Goal: Task Accomplishment & Management: Use online tool/utility

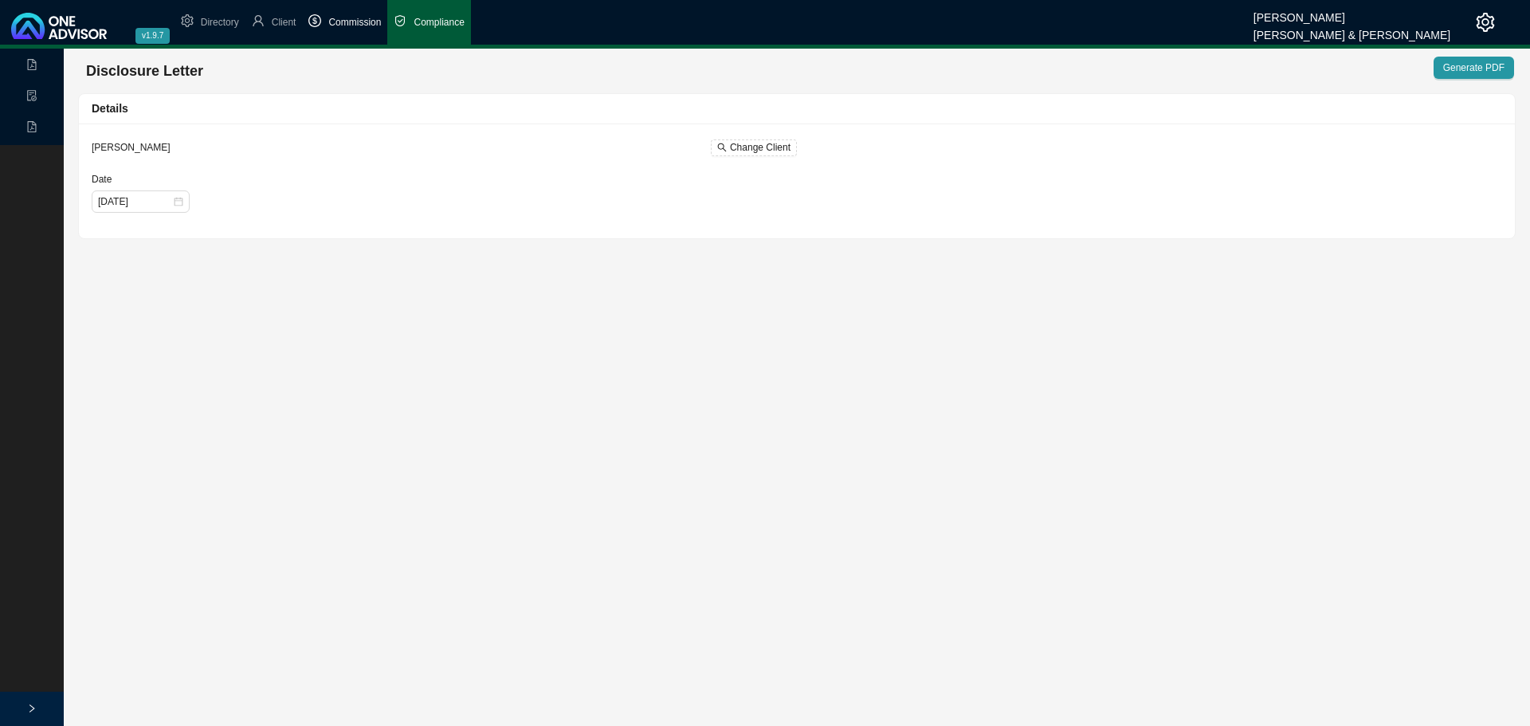
click at [350, 22] on span "Commission" at bounding box center [354, 22] width 53 height 11
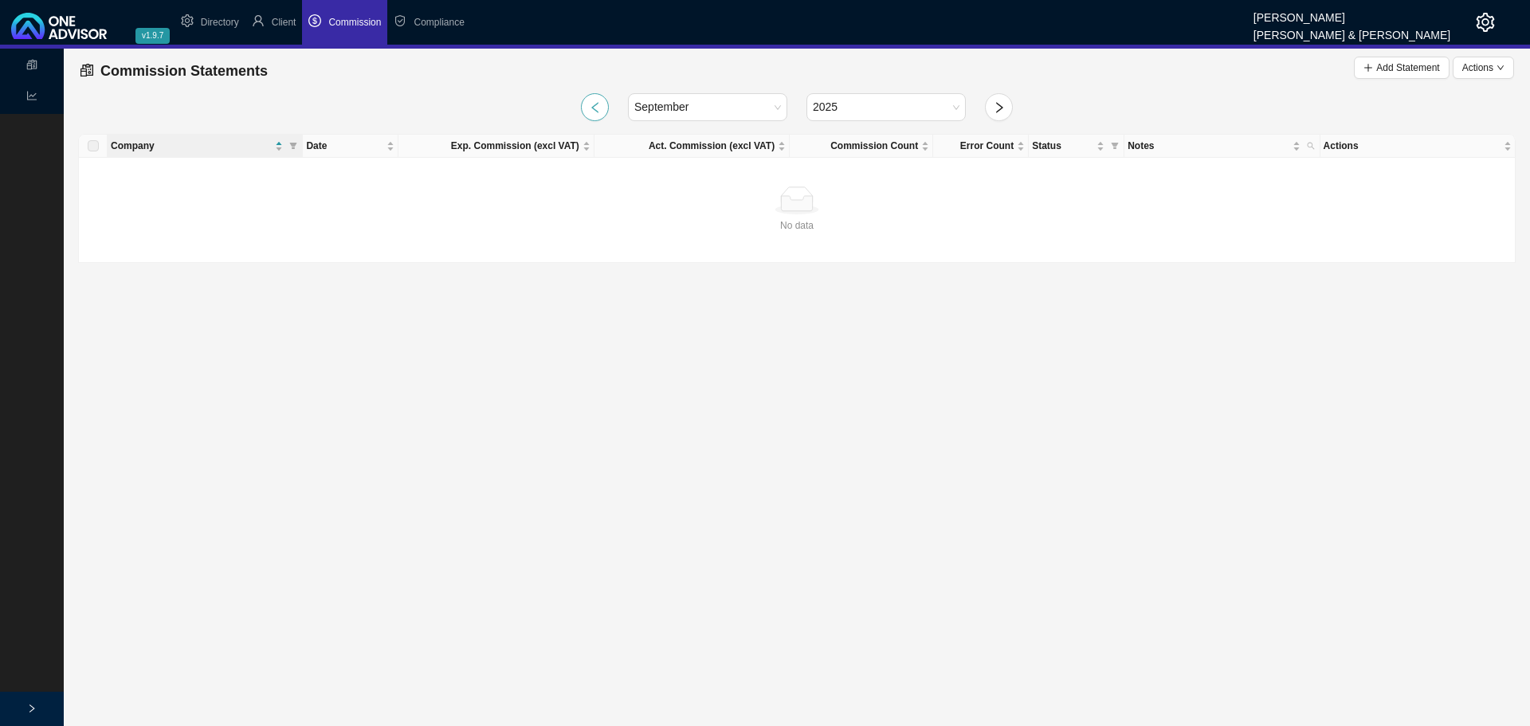
click at [589, 106] on icon "left" at bounding box center [595, 107] width 13 height 13
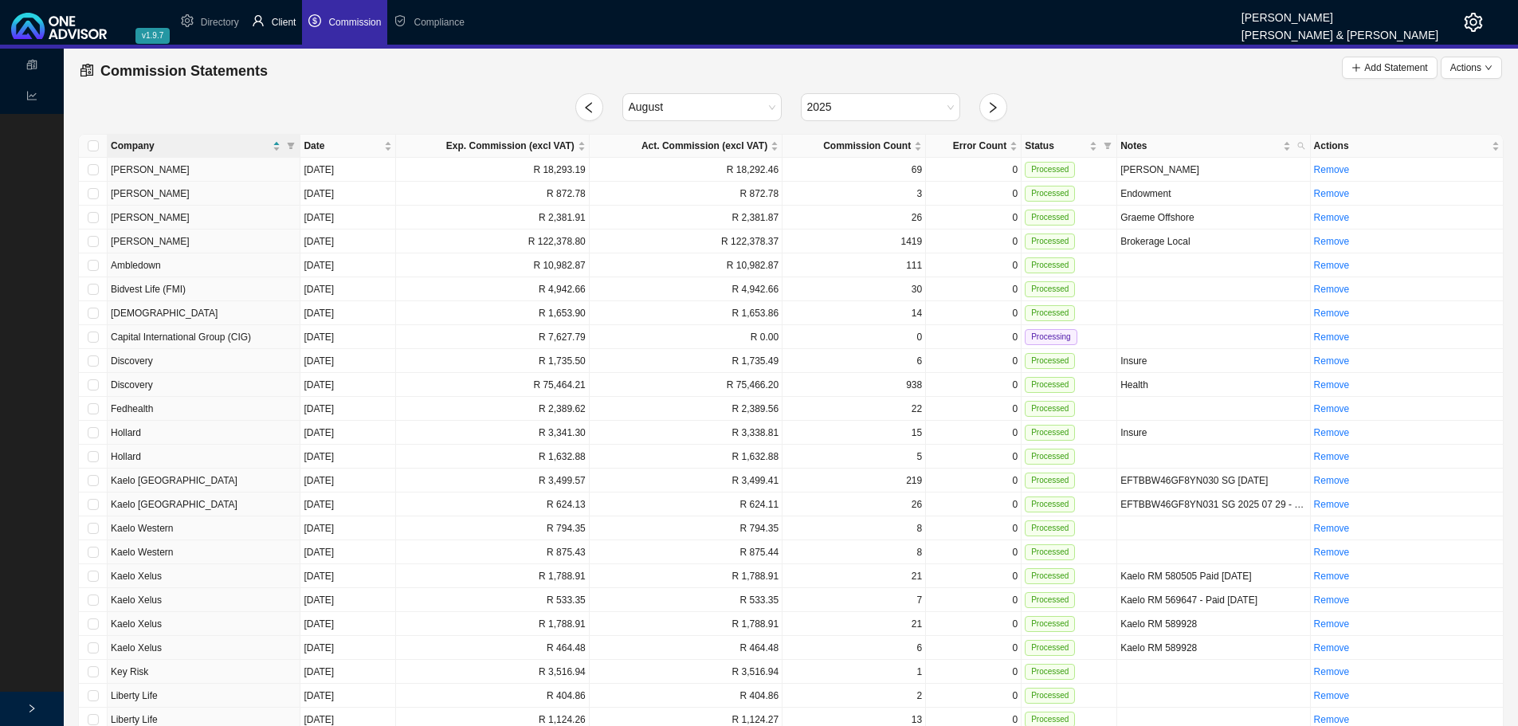
click at [284, 21] on span "Client" at bounding box center [284, 22] width 25 height 11
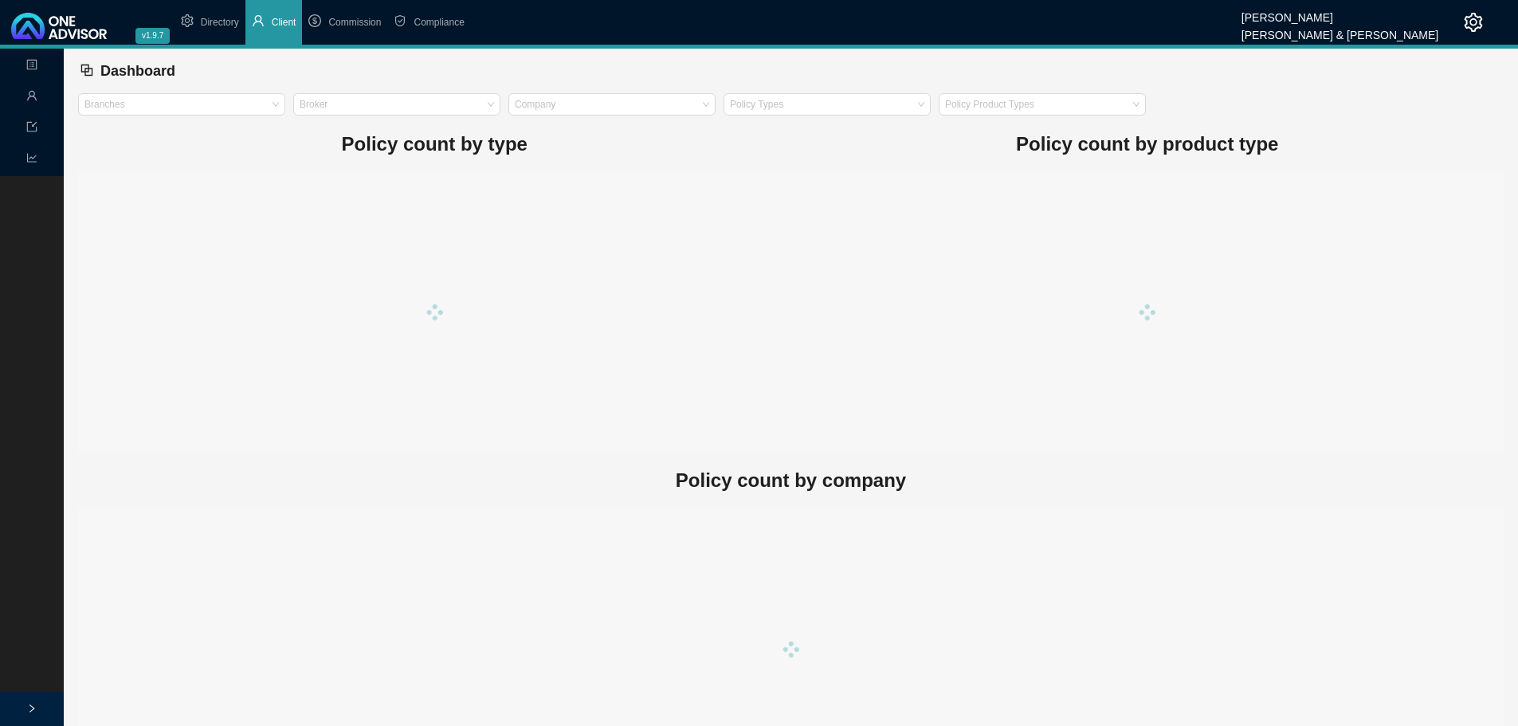
click at [25, 96] on div "Management" at bounding box center [31, 97] width 57 height 28
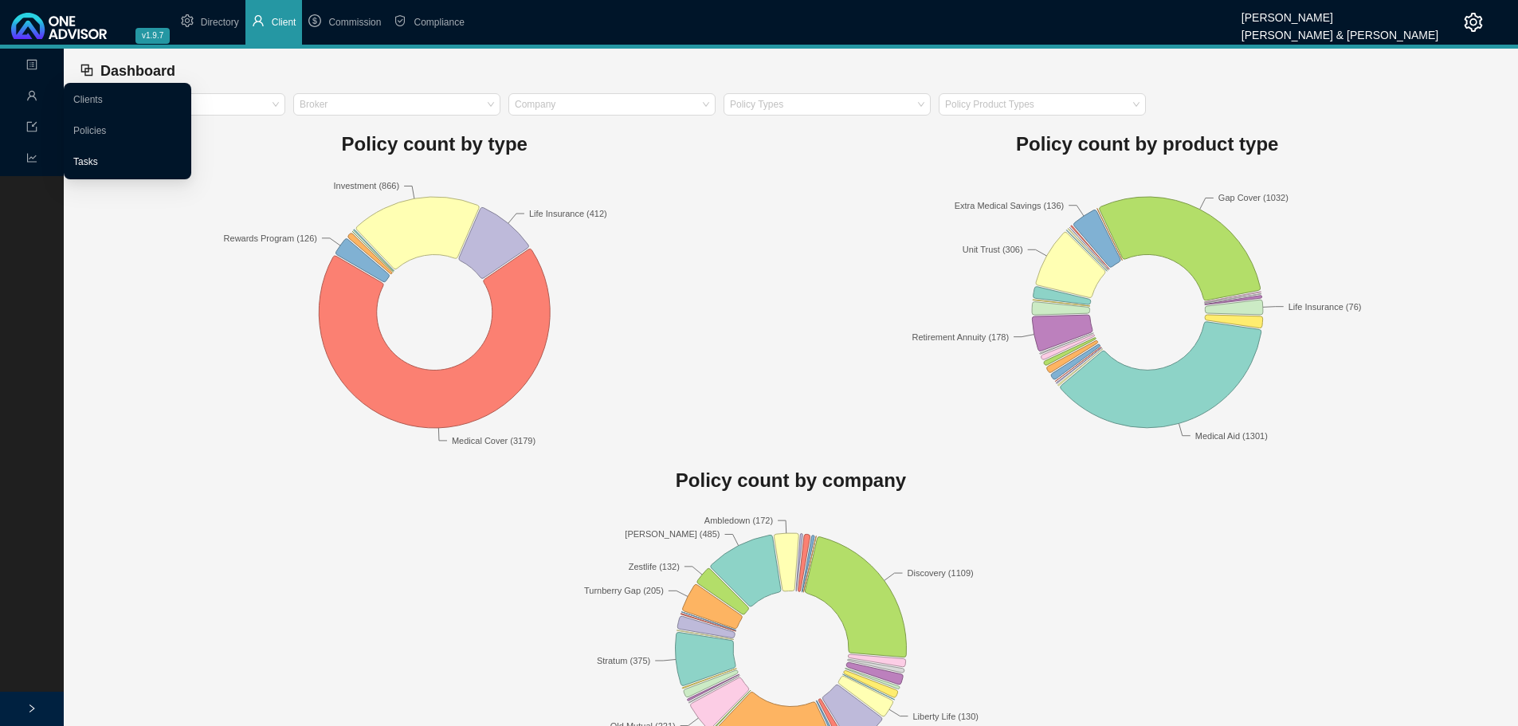
click at [97, 162] on link "Tasks" at bounding box center [85, 161] width 25 height 11
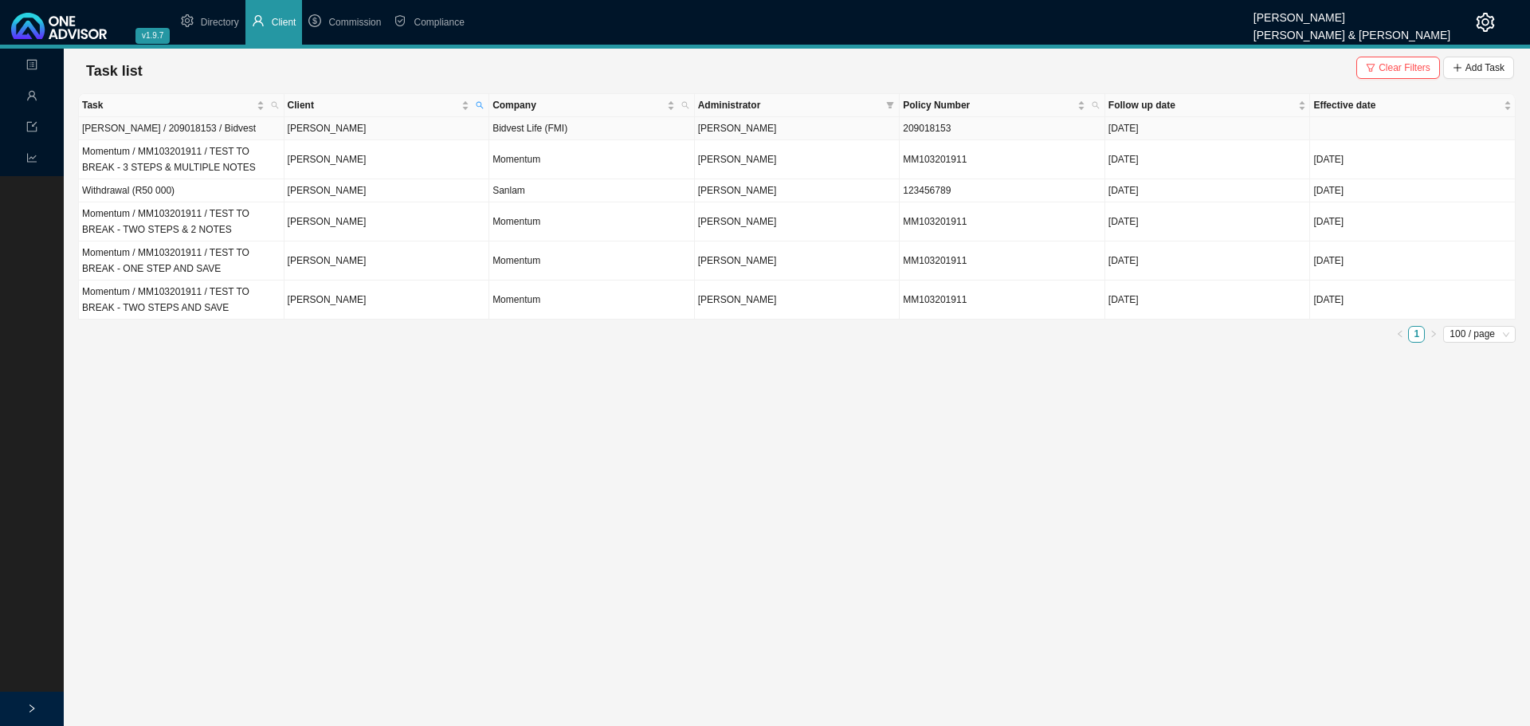
click at [383, 130] on td "[PERSON_NAME]" at bounding box center [387, 128] width 206 height 23
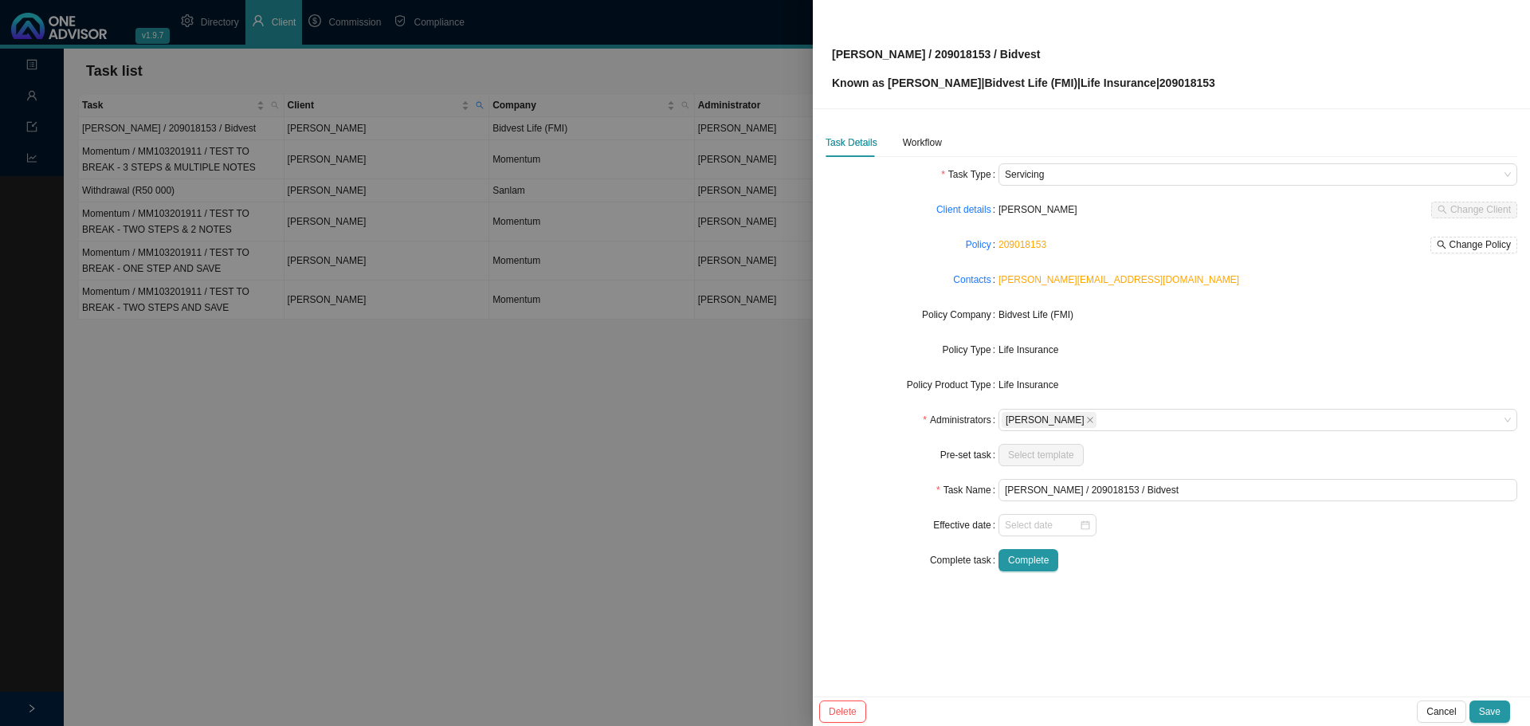
click at [419, 369] on div at bounding box center [765, 363] width 1530 height 726
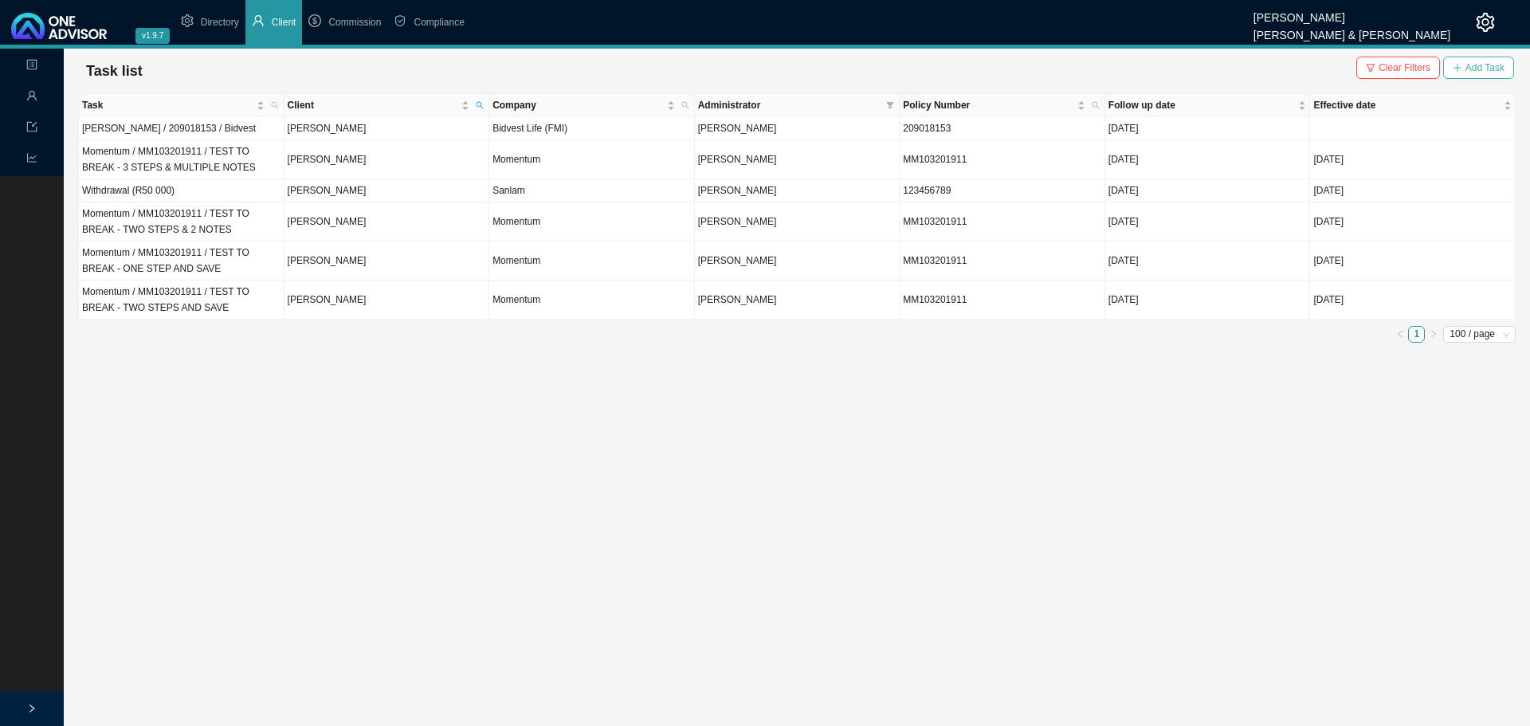
click at [1019, 67] on span "Add Task" at bounding box center [1484, 68] width 39 height 16
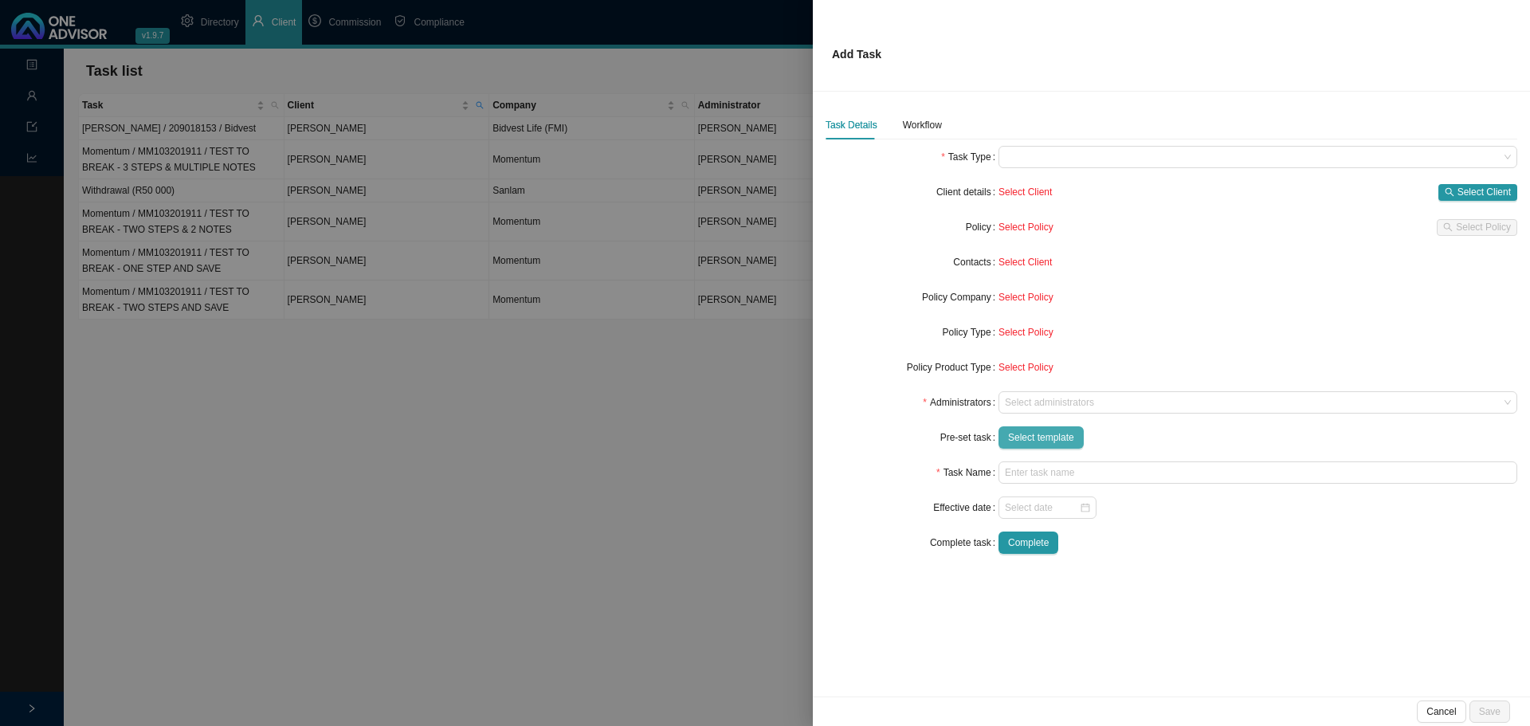
click at [1019, 432] on span "Select template" at bounding box center [1041, 437] width 66 height 16
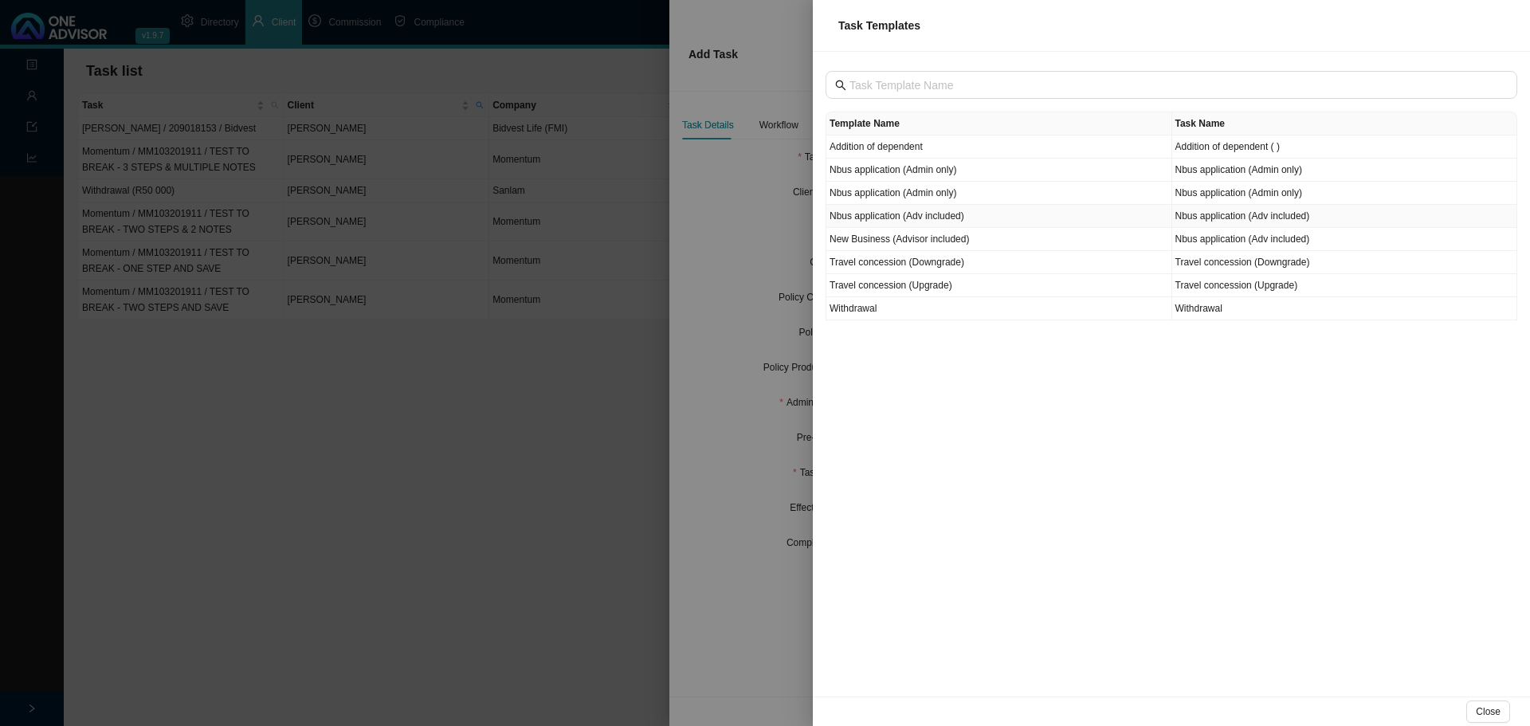
click at [912, 218] on td "Nbus application (Adv included)" at bounding box center [999, 216] width 346 height 23
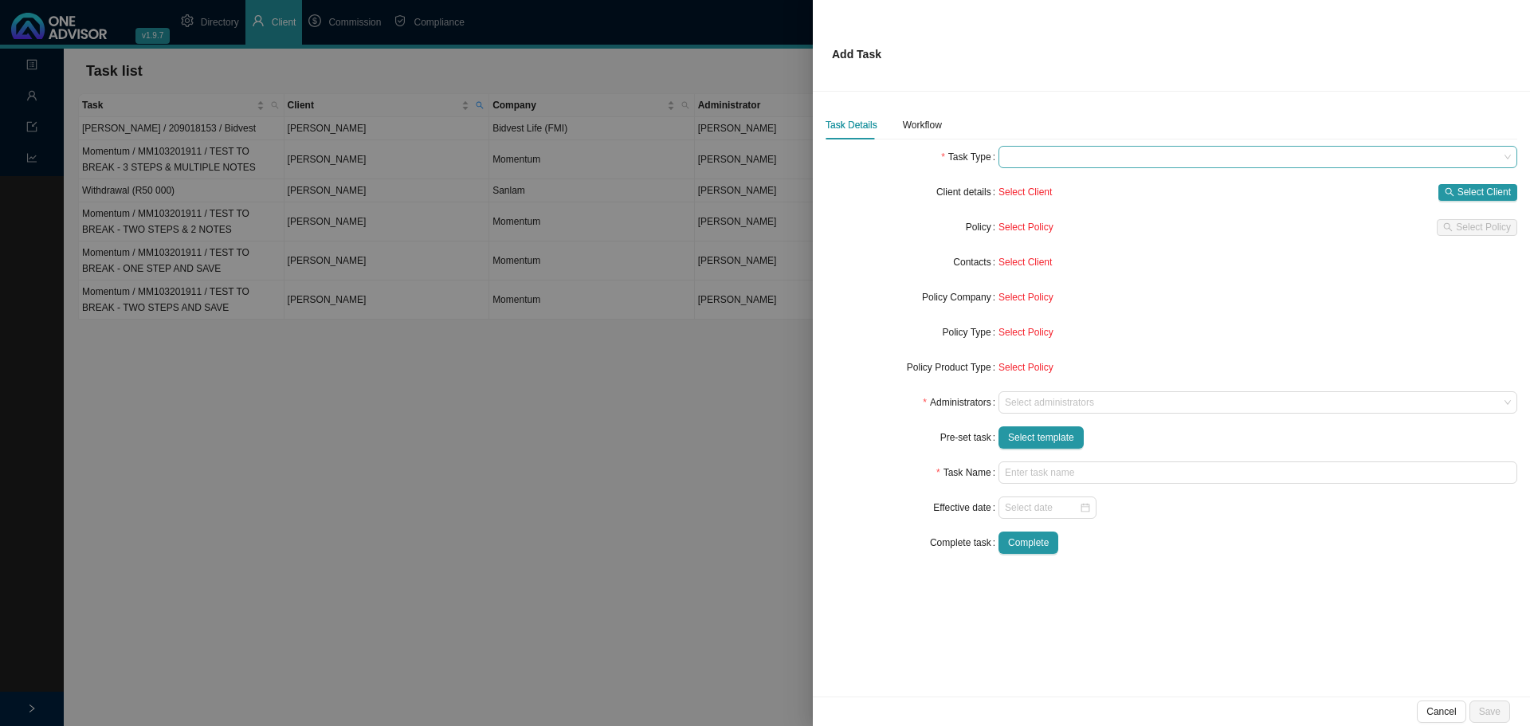
type input "Nbus application (Adv included)"
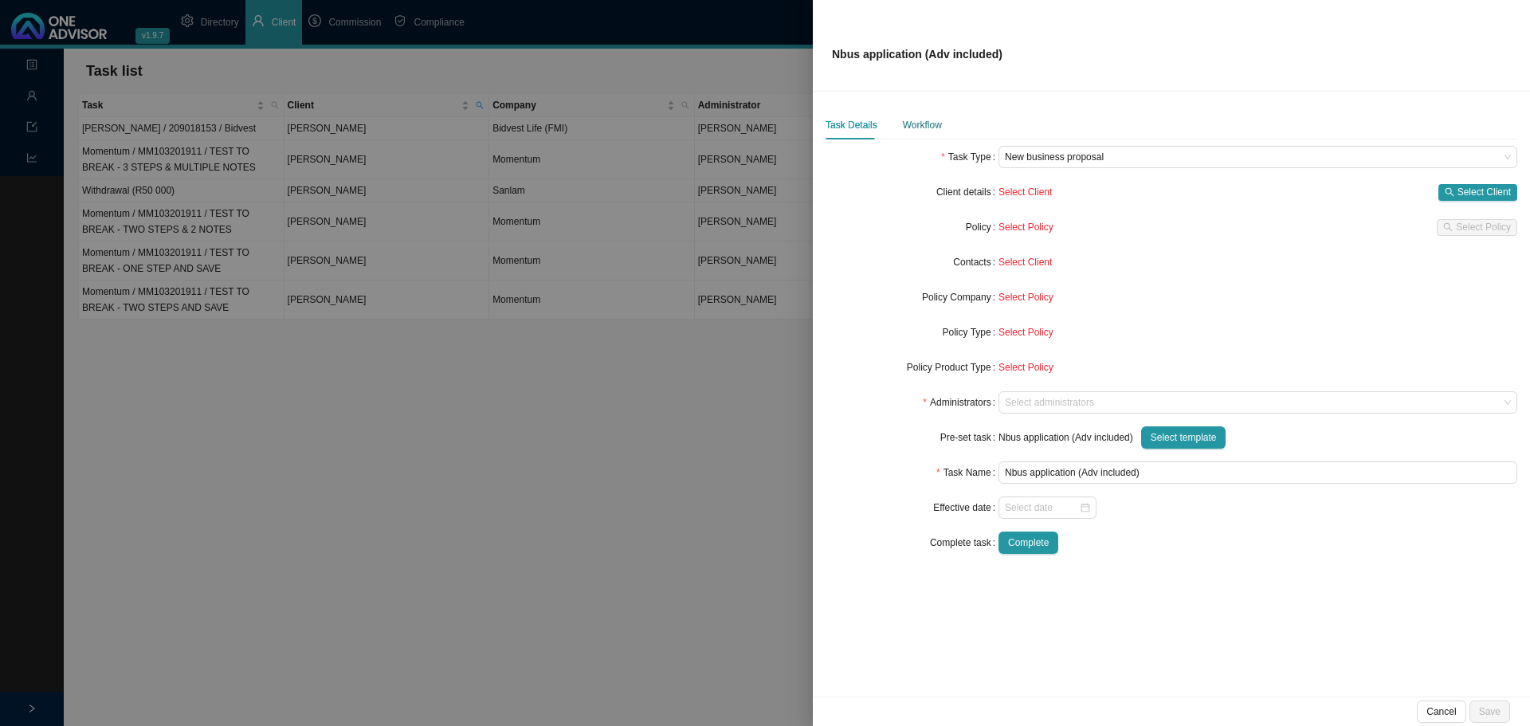
click at [920, 127] on div "Workflow" at bounding box center [922, 125] width 39 height 16
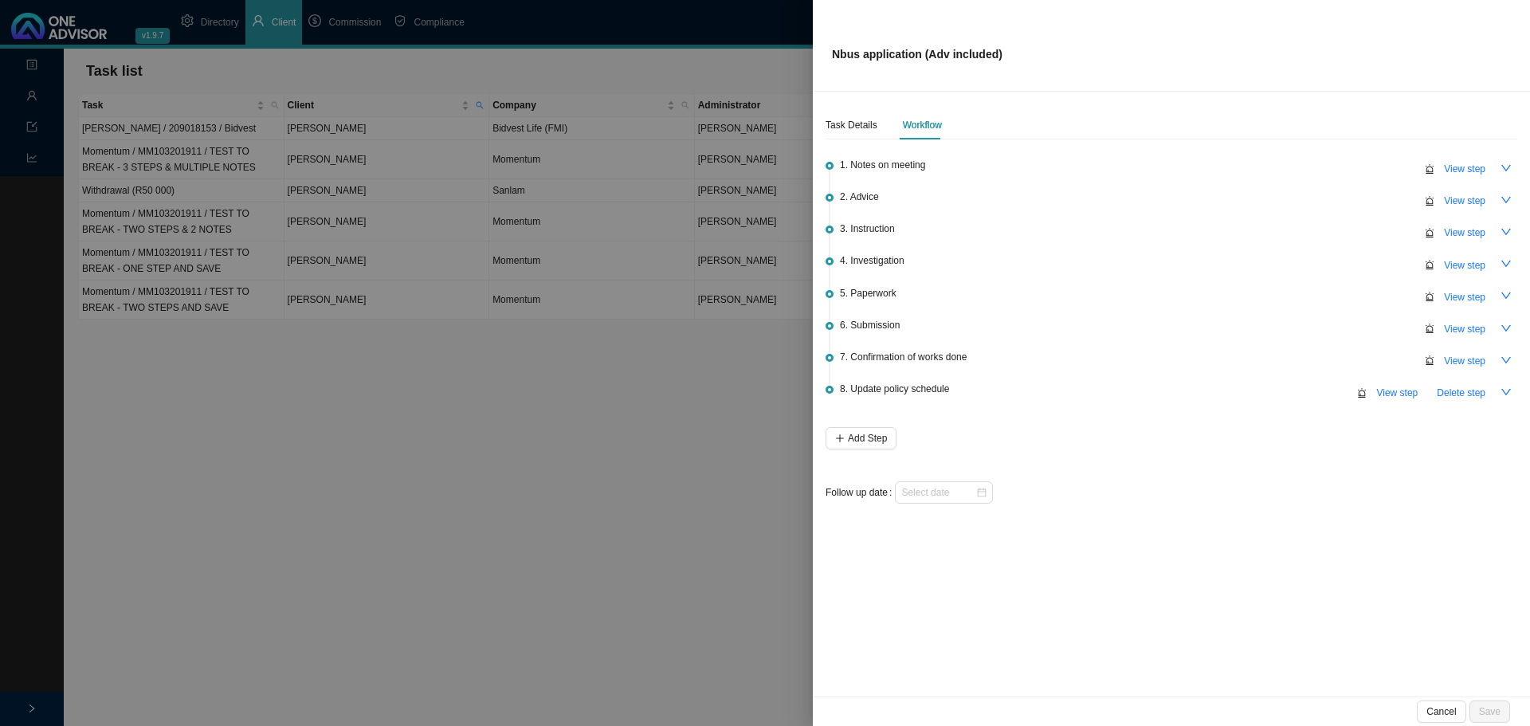
click at [583, 331] on div at bounding box center [765, 363] width 1530 height 726
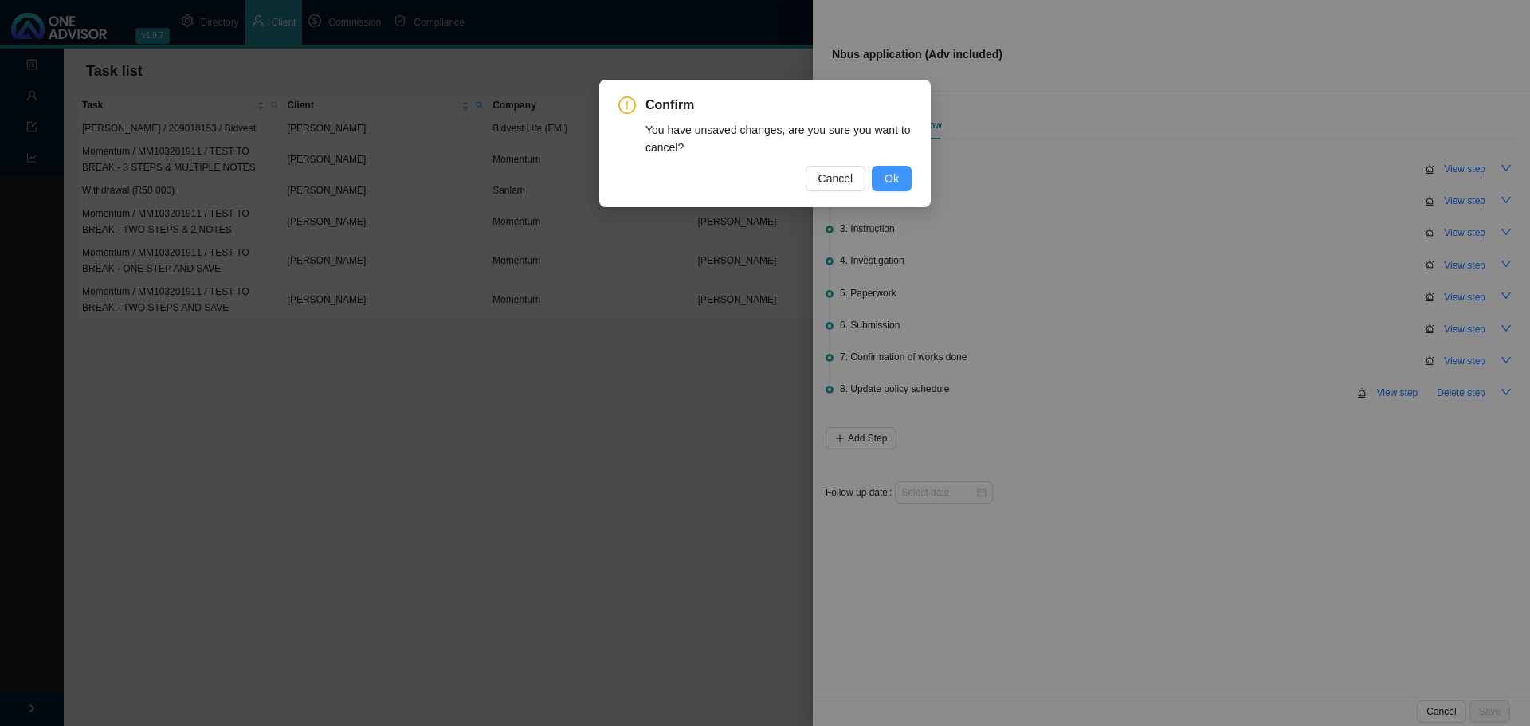
click at [888, 184] on span "Ok" at bounding box center [891, 179] width 14 height 18
